Goal: Navigation & Orientation: Go to known website

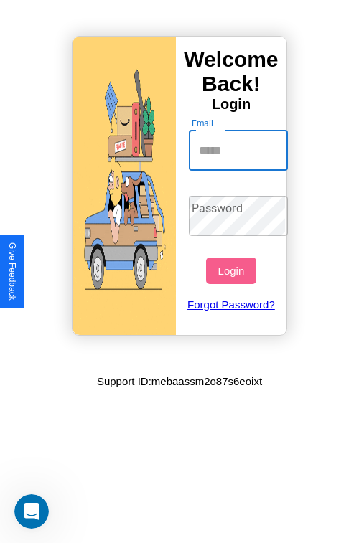
click at [240, 150] on input "Email" at bounding box center [239, 151] width 100 height 40
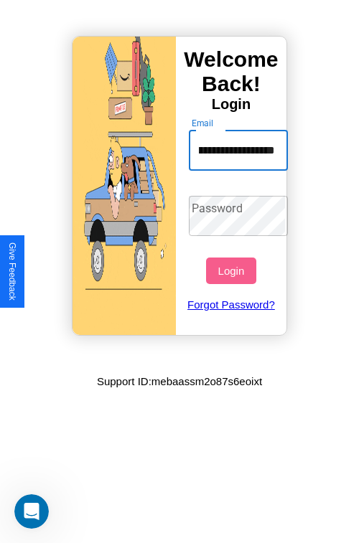
type input "**********"
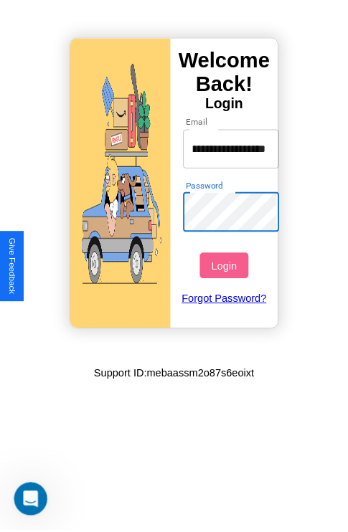
scroll to position [0, 0]
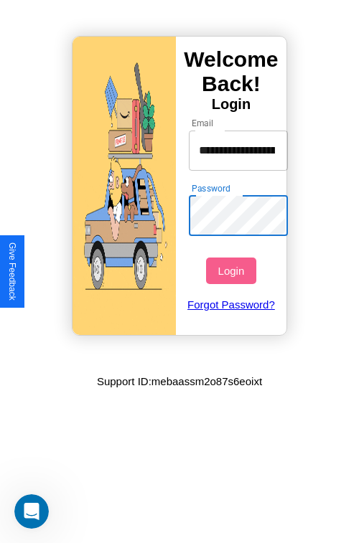
click at [232, 270] on button "Login" at bounding box center [230, 270] width 49 height 27
